Goal: Find specific page/section: Find specific page/section

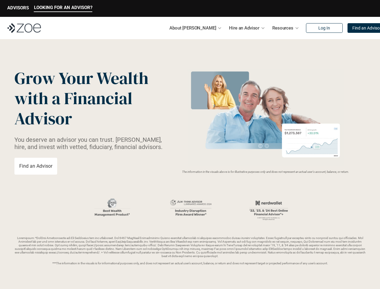
click at [190, 144] on img at bounding box center [265, 118] width 160 height 98
click at [63, 8] on p "LOOKING FOR AN ADVISOR?" at bounding box center [63, 7] width 58 height 5
click at [18, 8] on p "ADVISORS" at bounding box center [18, 7] width 22 height 5
